Goal: Task Accomplishment & Management: Use online tool/utility

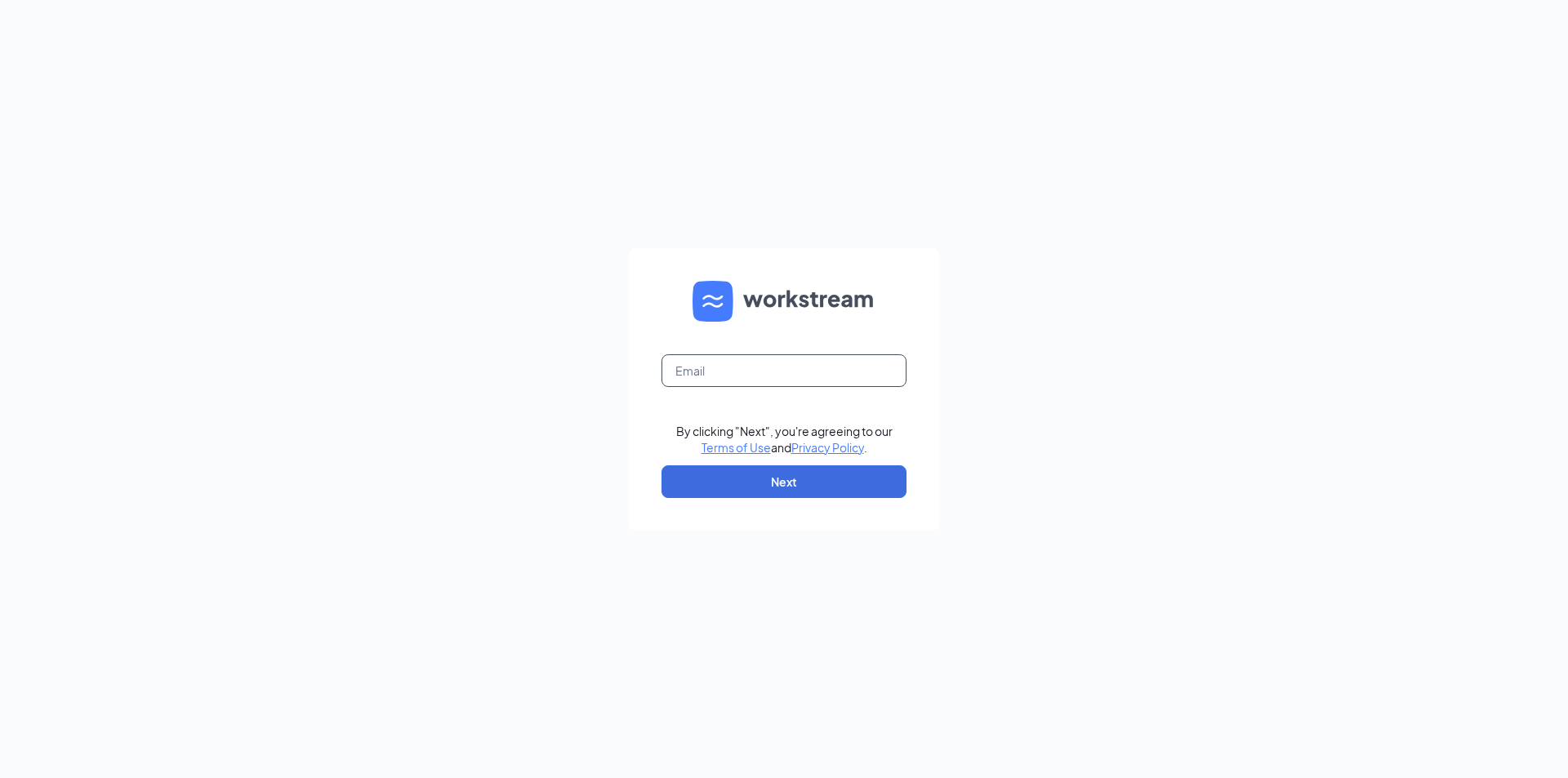
click at [836, 365] on input "text" at bounding box center [784, 370] width 245 height 32
type input "greeley@freddysncc.com"
click at [841, 477] on button "Next" at bounding box center [784, 481] width 245 height 32
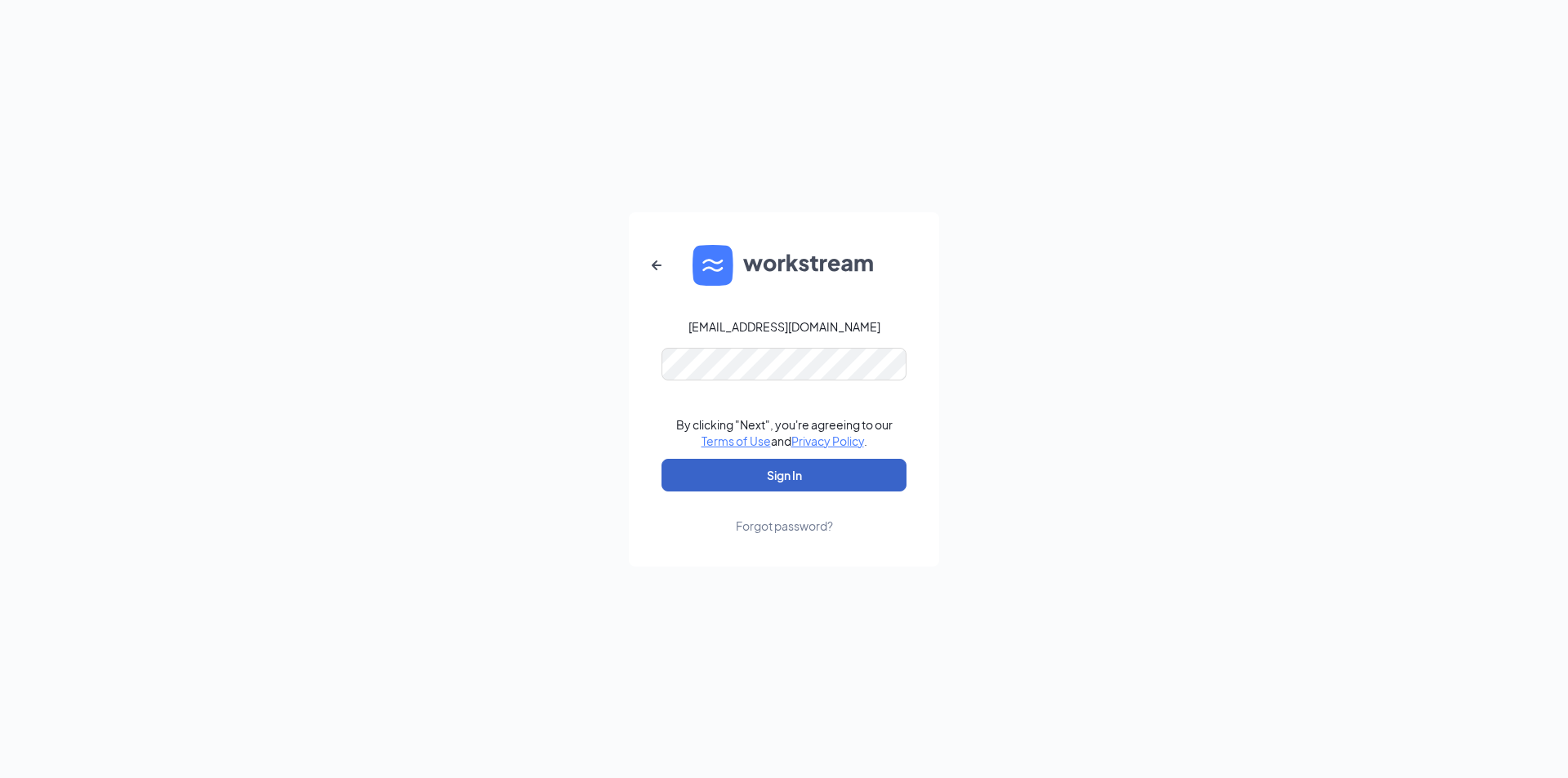
click at [851, 469] on button "Sign In" at bounding box center [784, 475] width 245 height 32
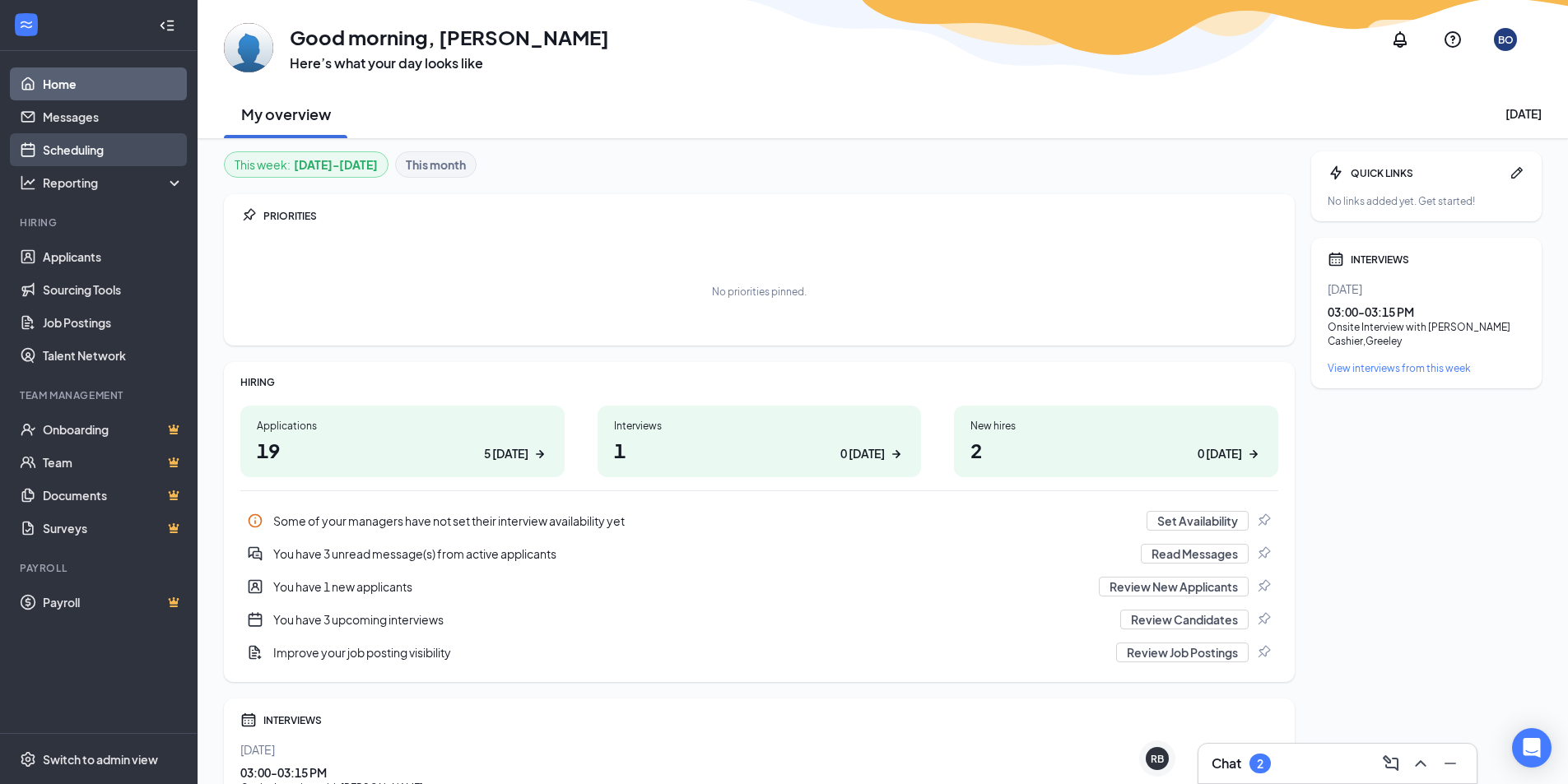
click at [136, 142] on link "Scheduling" at bounding box center [113, 149] width 141 height 33
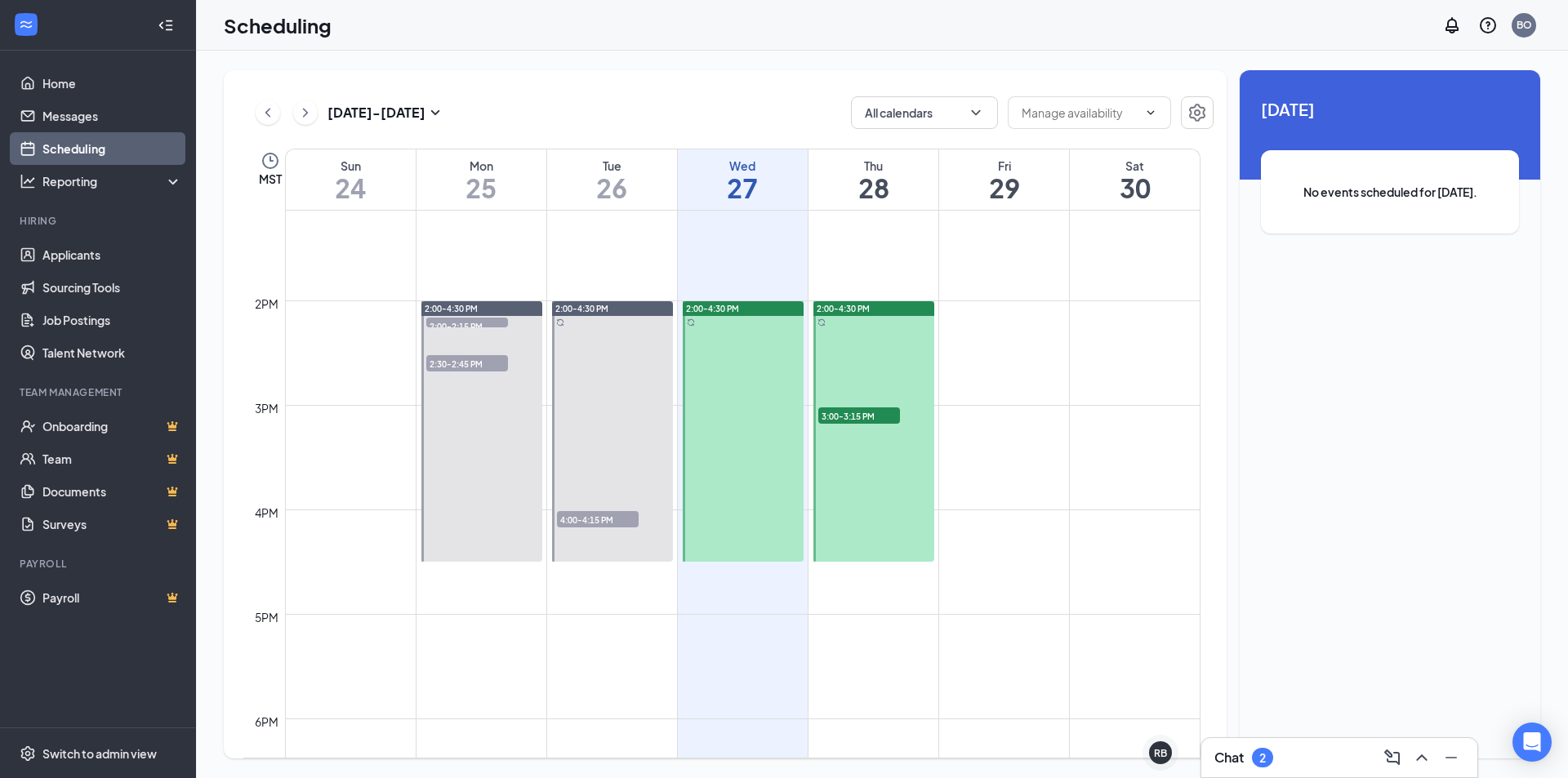
scroll to position [1374, 0]
click at [887, 319] on div at bounding box center [873, 430] width 121 height 260
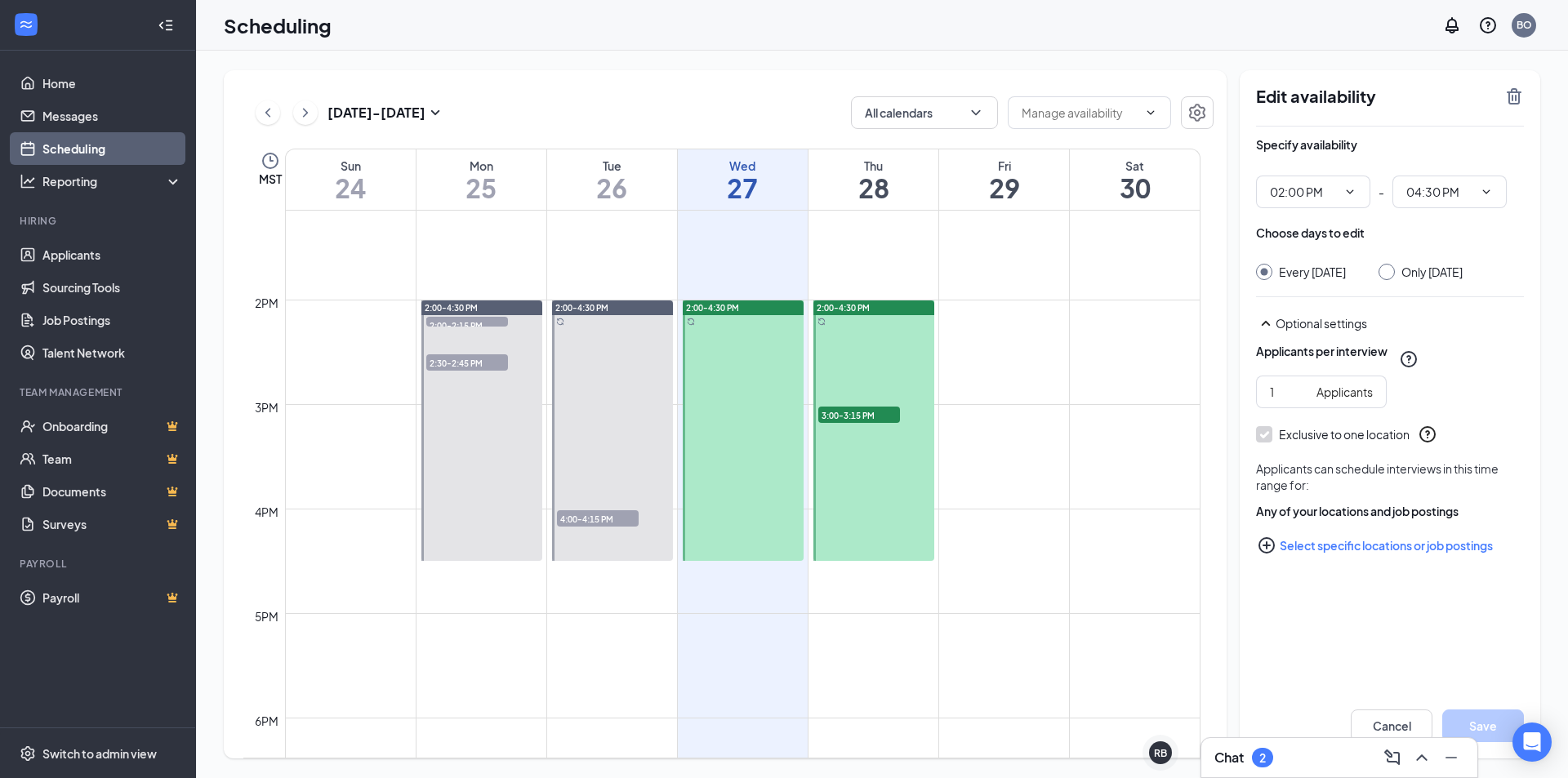
click at [864, 416] on span "3:00-3:15 PM" at bounding box center [859, 415] width 81 height 17
